Goal: Check status: Check status

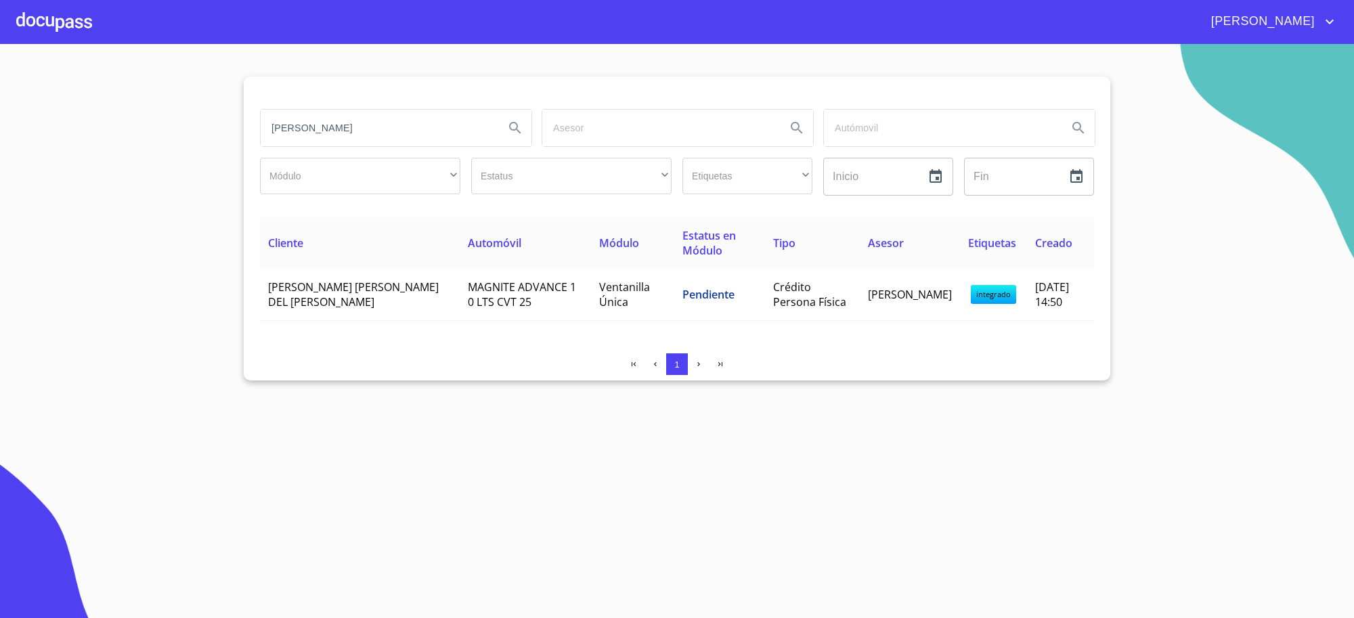
click at [361, 126] on input "[PERSON_NAME]" at bounding box center [377, 128] width 233 height 37
type input "[PERSON_NAME]"
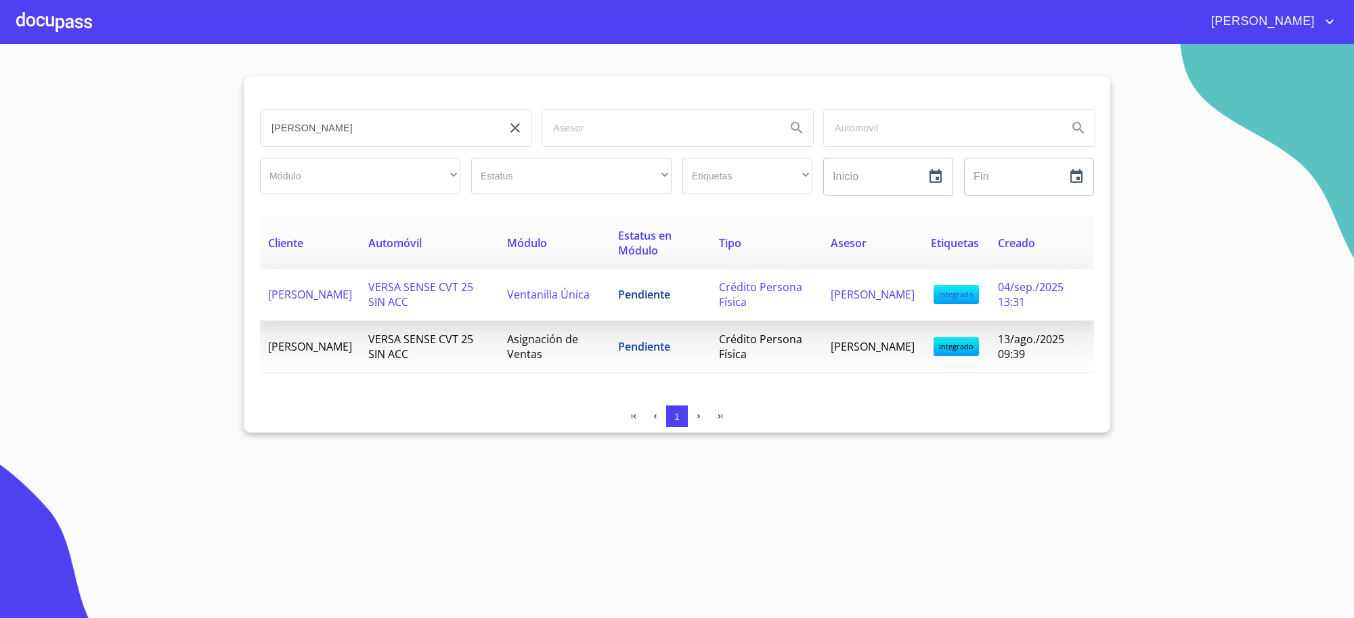
click at [634, 300] on span "Pendiente" at bounding box center [644, 294] width 52 height 15
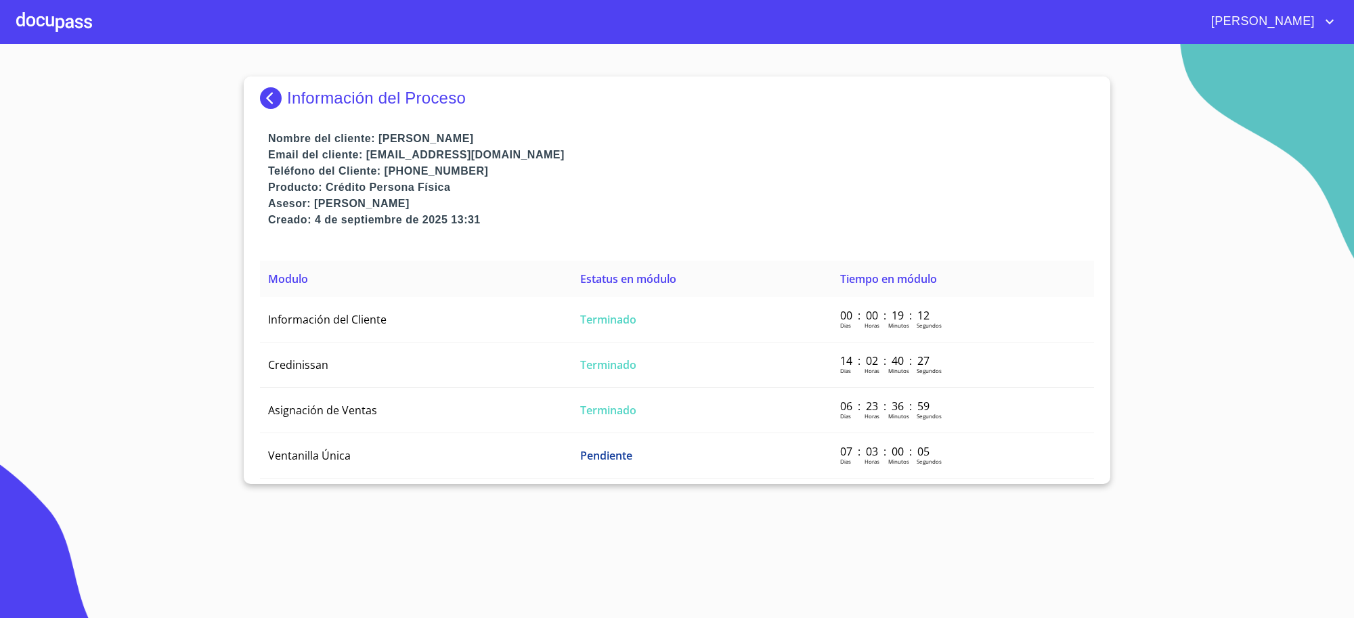
click at [634, 300] on td "Terminado" at bounding box center [702, 319] width 260 height 45
